Goal: Information Seeking & Learning: Compare options

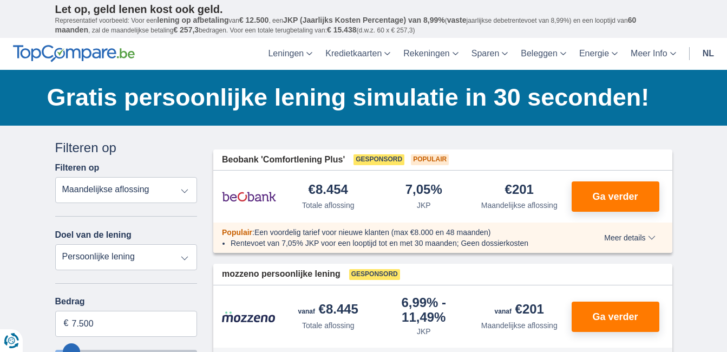
click at [187, 190] on select "Totale aflossing JKP Maandelijkse aflossing" at bounding box center [126, 190] width 142 height 26
click at [55, 177] on select "Totale aflossing JKP Maandelijkse aflossing" at bounding box center [126, 190] width 142 height 26
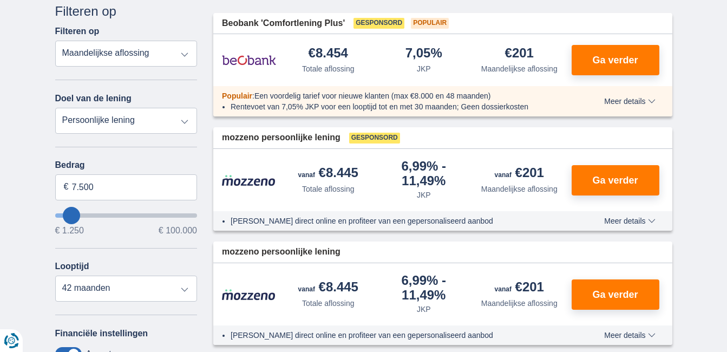
scroll to position [162, 0]
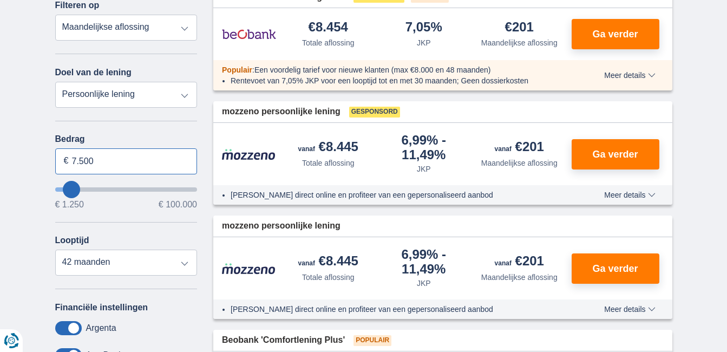
click at [94, 157] on input "7.500" at bounding box center [126, 161] width 142 height 26
drag, startPoint x: 96, startPoint y: 159, endPoint x: 71, endPoint y: 161, distance: 25.0
click at [71, 161] on input "7.500" at bounding box center [126, 161] width 142 height 26
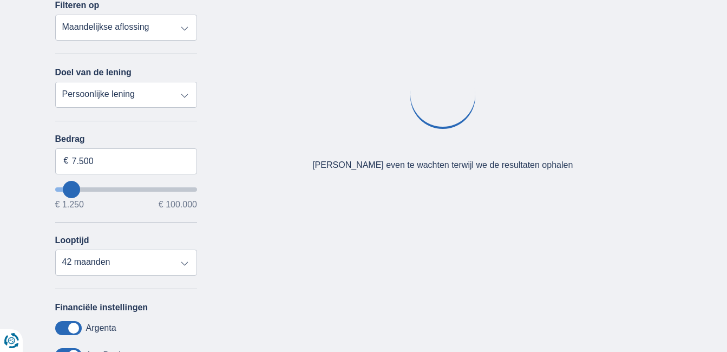
type input "21250"
type input "21.250"
select select "120"
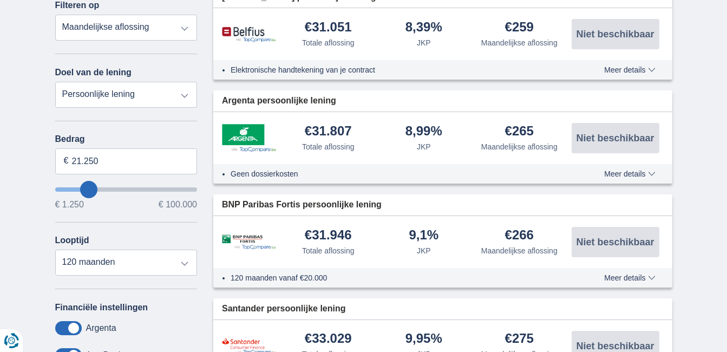
type input "86.250"
type input "86250"
click at [171, 191] on input "wantToBorrow" at bounding box center [126, 189] width 142 height 4
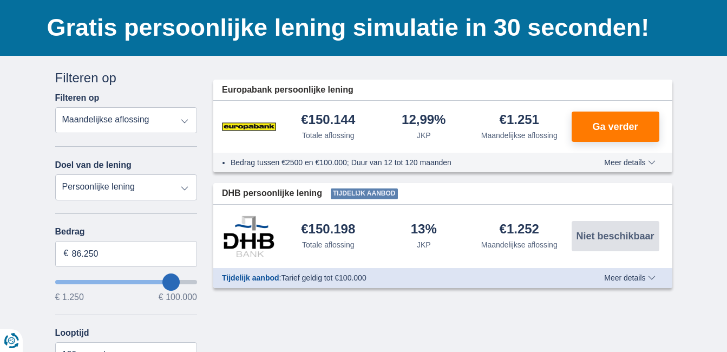
scroll to position [108, 0]
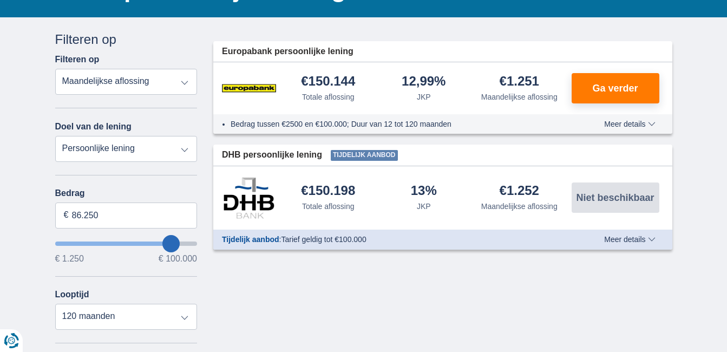
type input "99.250"
type input "99250"
click at [193, 242] on input "wantToBorrow" at bounding box center [126, 244] width 142 height 4
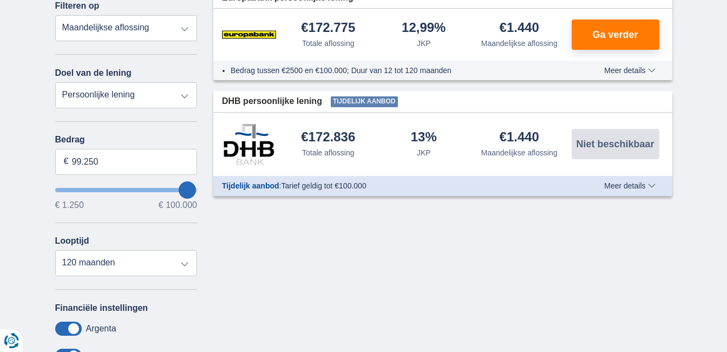
scroll to position [162, 0]
type input "98.250"
type input "98250"
type input "99.250"
type input "99250"
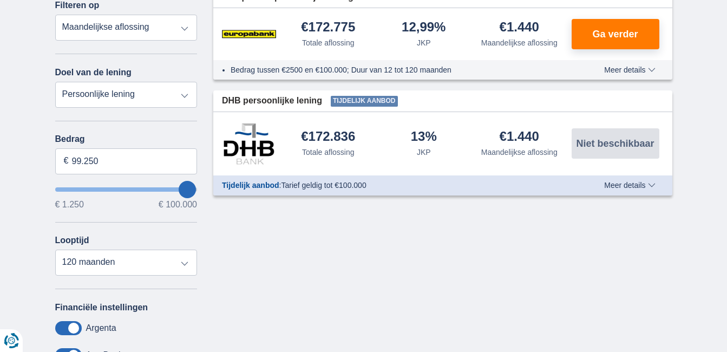
click at [196, 189] on input "wantToBorrow" at bounding box center [126, 189] width 142 height 4
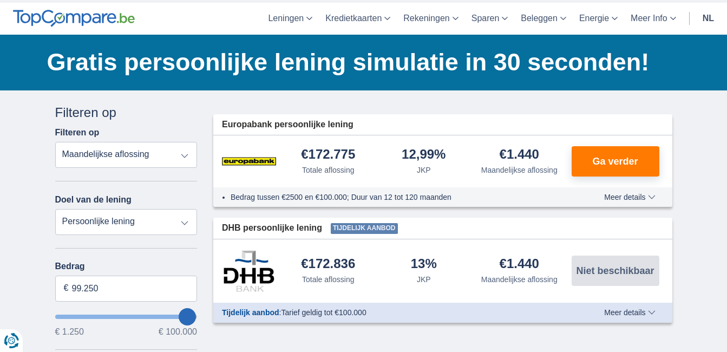
scroll to position [54, 0]
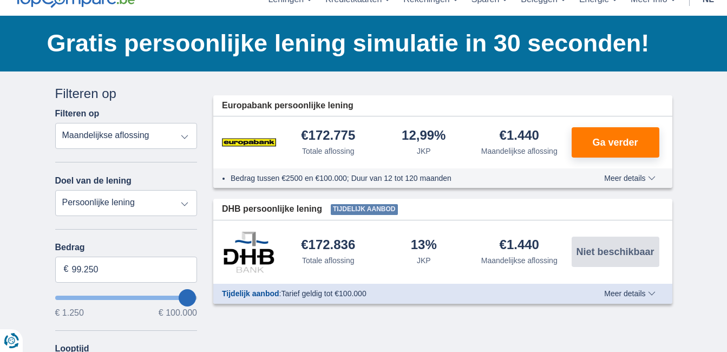
click at [185, 205] on select "Persoonlijke lening Auto Moto / fiets Mobilhome / caravan Renovatie Energie Sch…" at bounding box center [126, 203] width 142 height 26
select select "caravan"
click at [55, 190] on select "Persoonlijke lening Auto Moto / fiets Mobilhome / caravan Renovatie Energie Sch…" at bounding box center [126, 203] width 142 height 26
type input "15.000"
type input "15250"
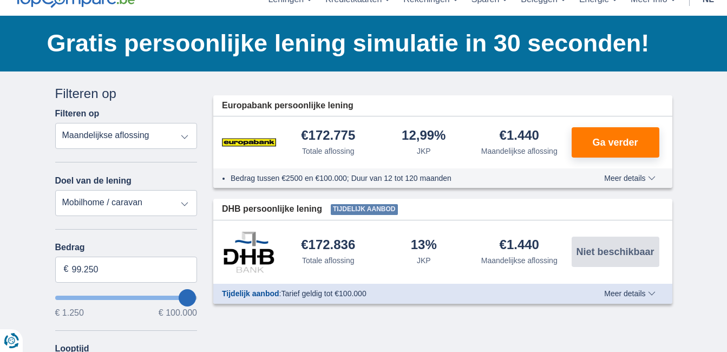
select select "60"
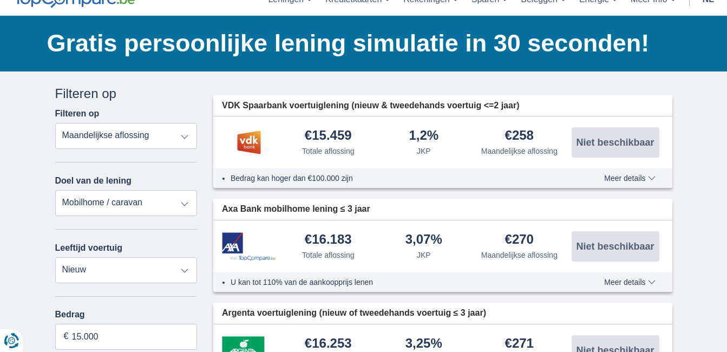
click at [187, 201] on select "Persoonlijke lening Auto Moto / fiets Mobilhome / caravan Renovatie Energie Sch…" at bounding box center [126, 203] width 142 height 26
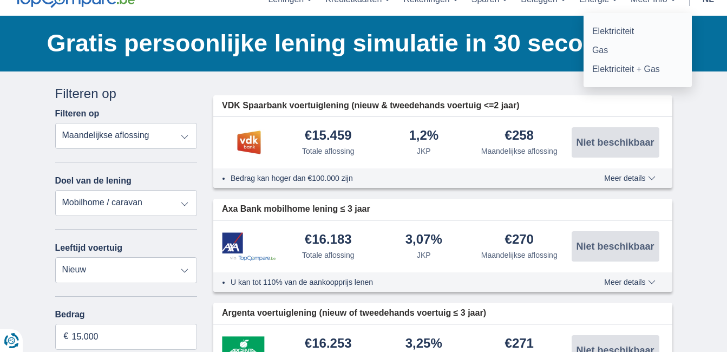
scroll to position [162, 0]
